Goal: Task Accomplishment & Management: Use online tool/utility

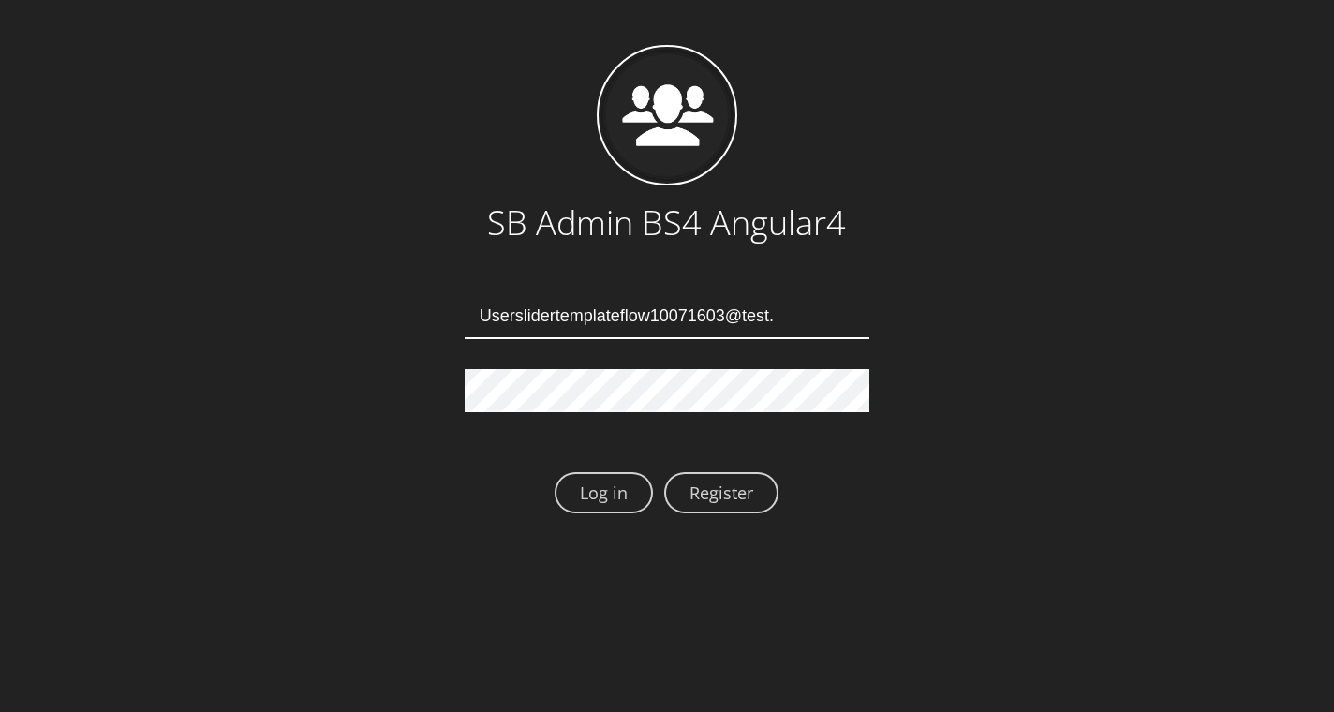
type input "[EMAIL_ADDRESS][DOMAIN_NAME]"
type input "Userslidertemplateflow10071607@test.qa"
